Goal: Check status: Check status

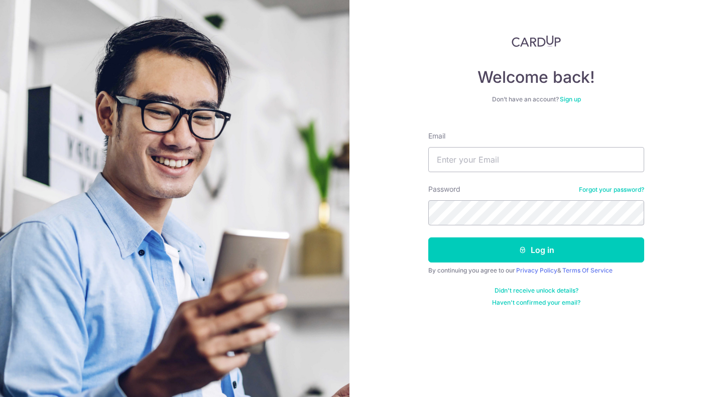
type input "[EMAIL_ADDRESS][DOMAIN_NAME]"
click at [428, 238] on button "Log in" at bounding box center [536, 250] width 216 height 25
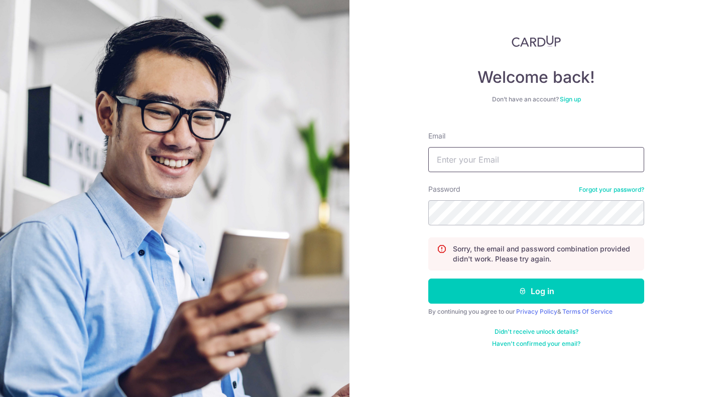
click at [459, 158] on input "Email" at bounding box center [536, 159] width 216 height 25
type input "[EMAIL_ADDRESS][DOMAIN_NAME]"
click at [428, 279] on button "Log in" at bounding box center [536, 291] width 216 height 25
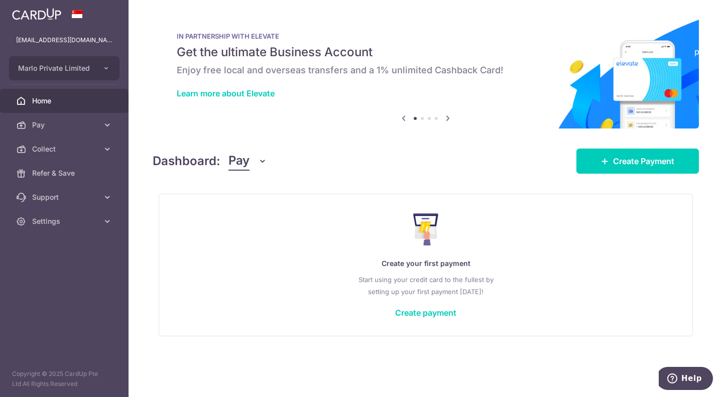
click at [95, 149] on div at bounding box center [365, 200] width 730 height 401
click at [79, 151] on span "Collect" at bounding box center [65, 149] width 66 height 10
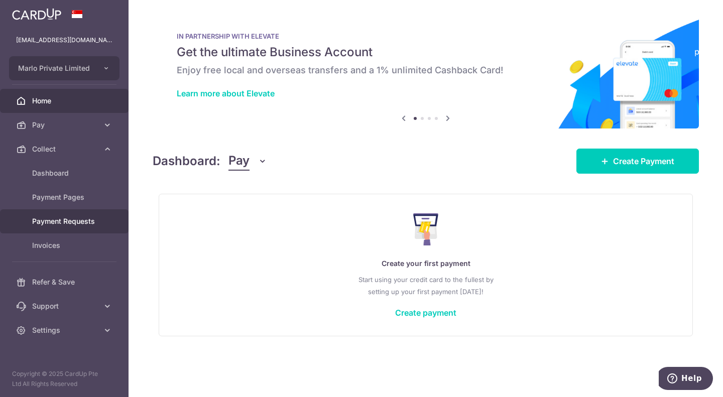
click at [80, 219] on span "Payment Requests" at bounding box center [65, 221] width 66 height 10
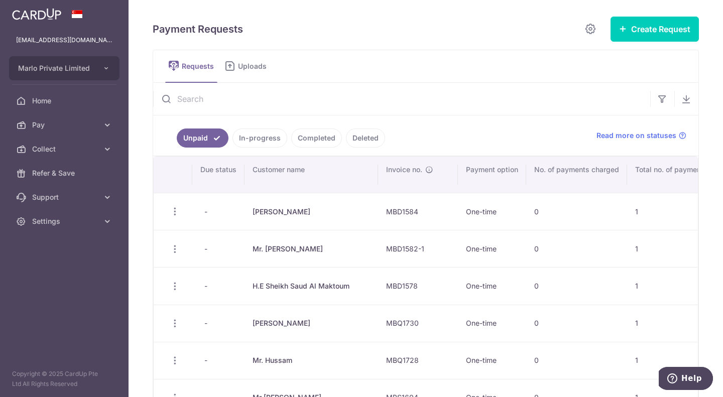
click at [316, 135] on link "Completed" at bounding box center [316, 138] width 51 height 19
